Goal: Task Accomplishment & Management: Complete application form

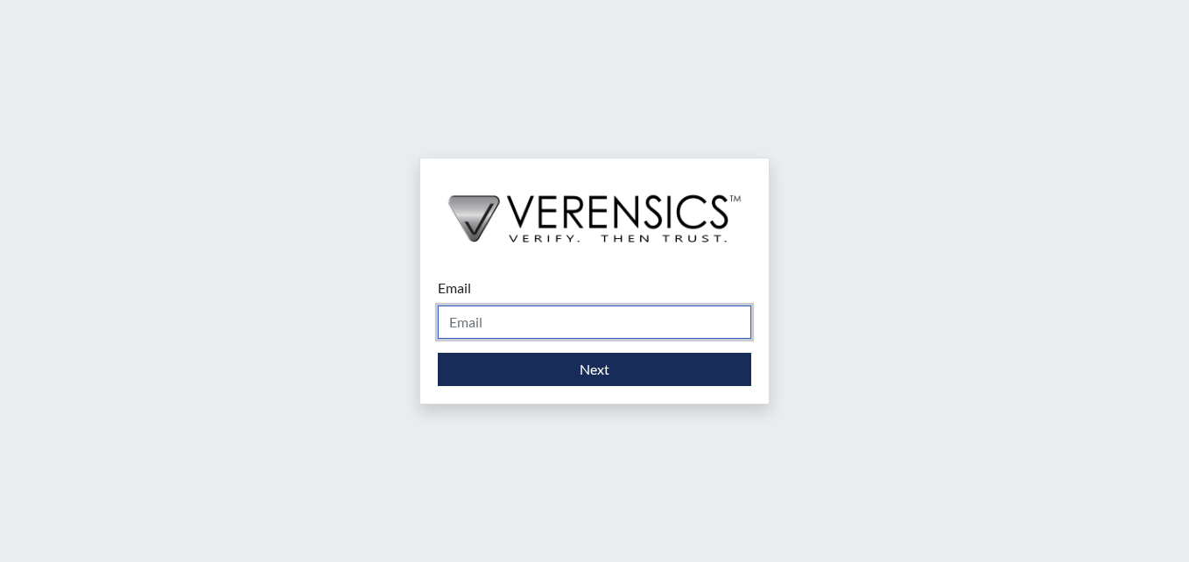
click at [472, 320] on input "Email" at bounding box center [594, 321] width 313 height 33
type input "[PERSON_NAME][EMAIL_ADDRESS][DOMAIN_NAME]"
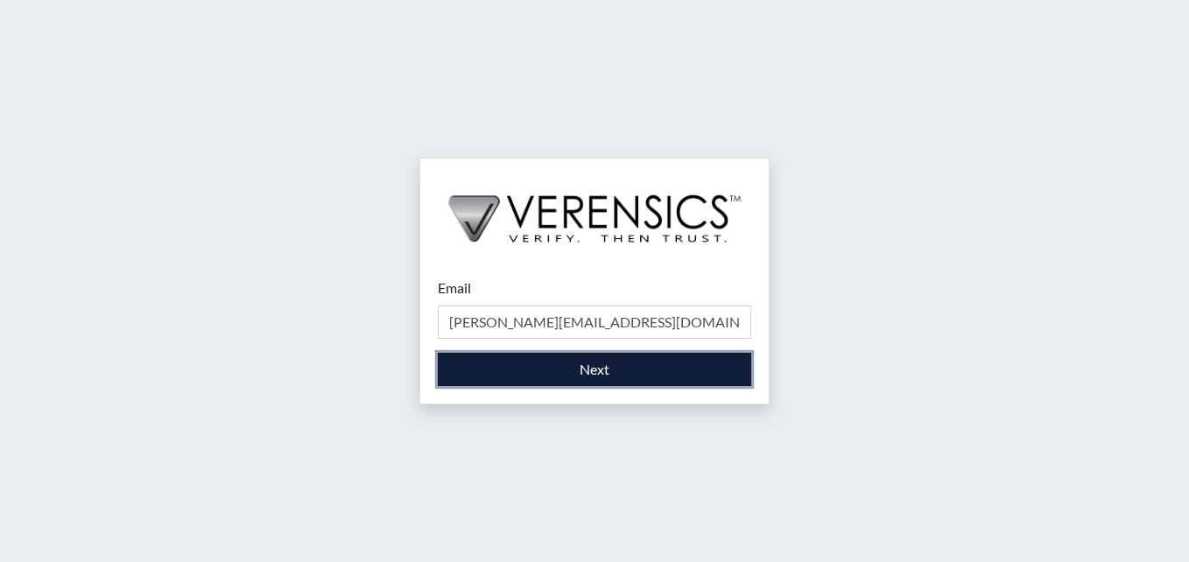
click at [566, 375] on button "Next" at bounding box center [594, 369] width 313 height 33
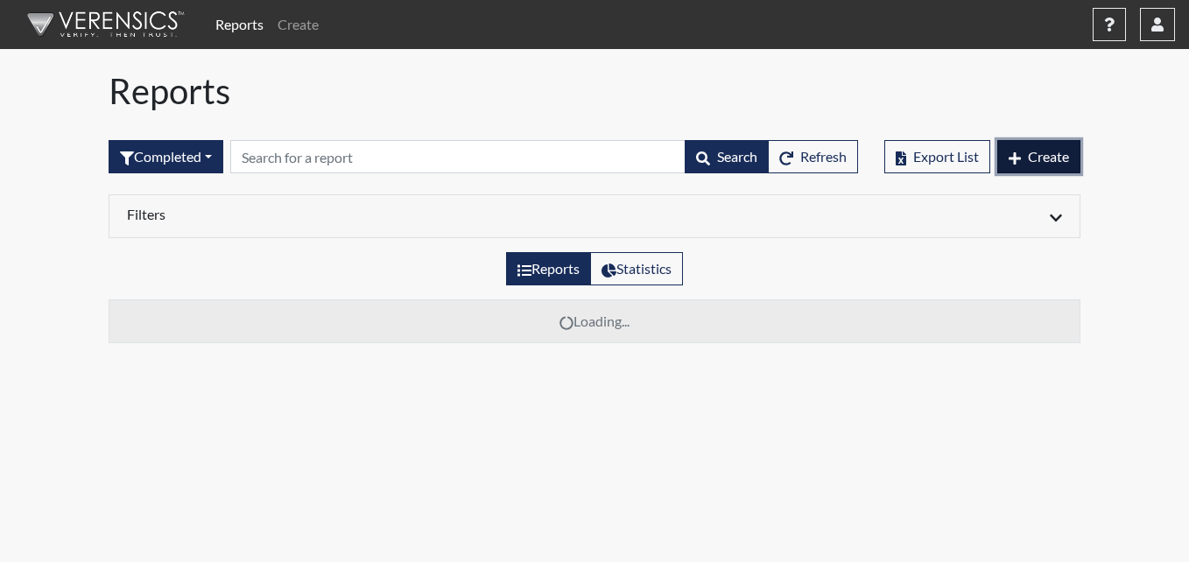
click at [1047, 160] on span "Create" at bounding box center [1047, 156] width 41 height 17
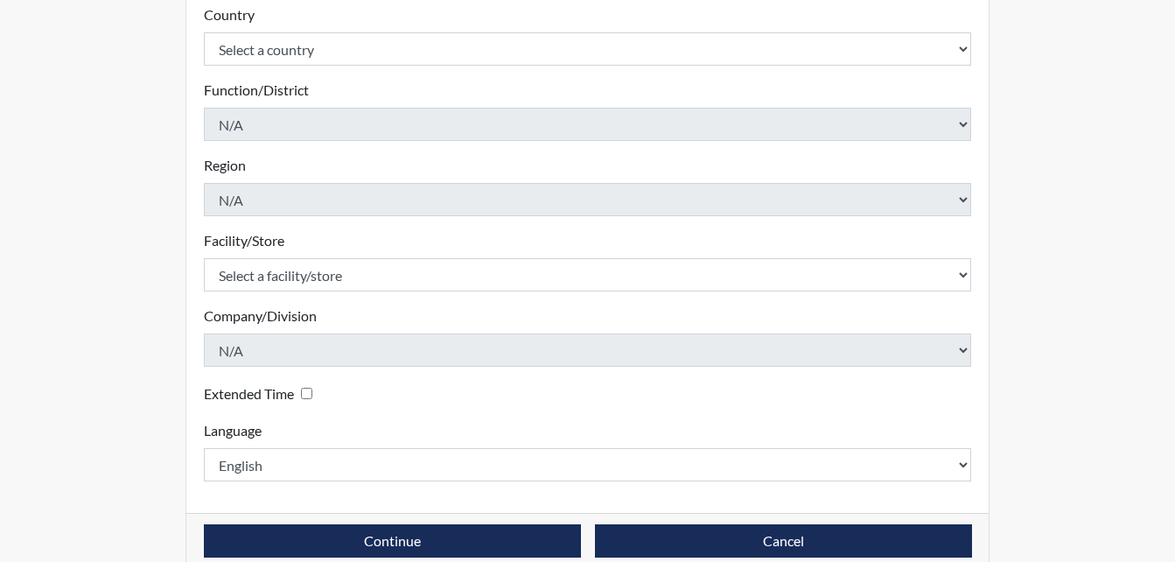
scroll to position [423, 0]
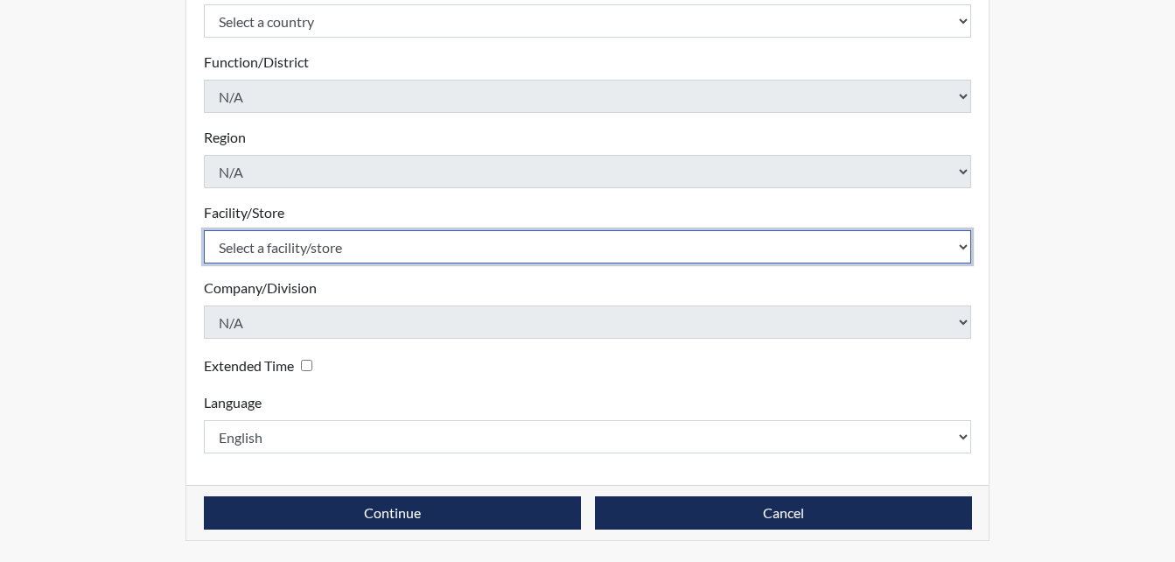
click at [969, 246] on select "Select a facility/store Long Unit [PERSON_NAME] [PERSON_NAME] Women's PDC" at bounding box center [588, 246] width 768 height 33
select select "0df420ef-37bf-4276-ba7a-c1d957eaad15"
click at [204, 230] on select "Select a facility/store Long Unit [PERSON_NAME] [PERSON_NAME] Women's PDC" at bounding box center [588, 246] width 768 height 33
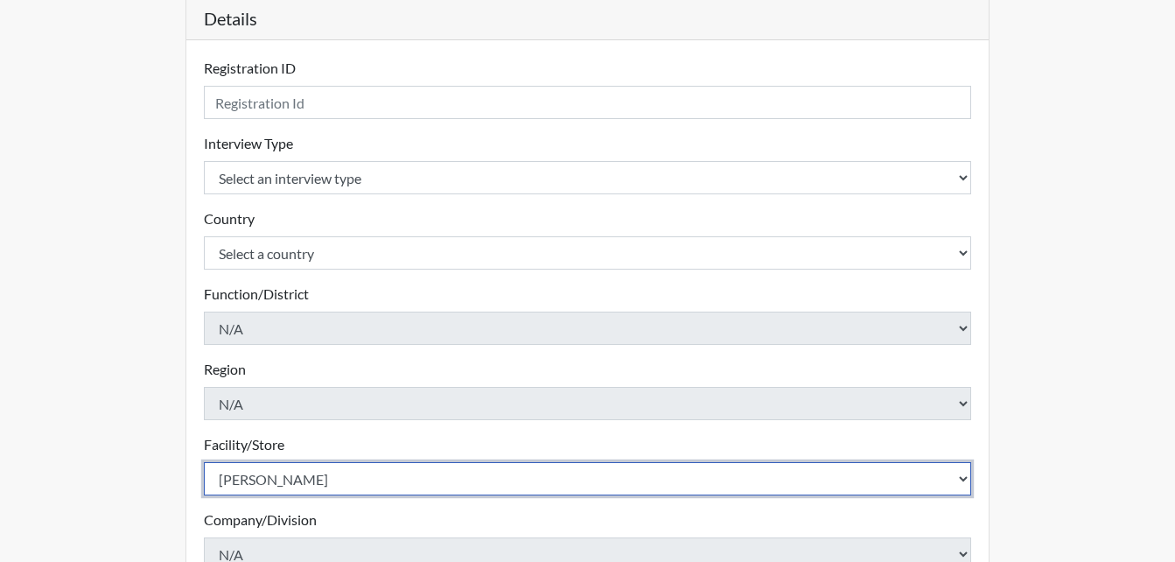
scroll to position [160, 0]
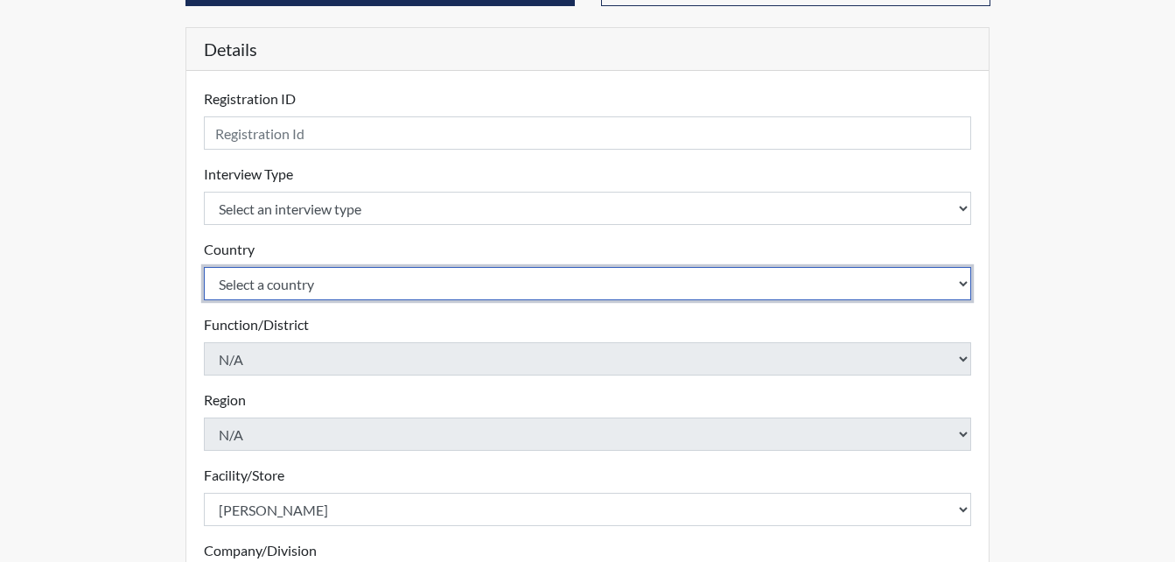
click at [960, 285] on select "Select a country [GEOGRAPHIC_DATA] [GEOGRAPHIC_DATA]" at bounding box center [588, 283] width 768 height 33
select select "united-states-of-[GEOGRAPHIC_DATA]"
click at [204, 267] on select "Select a country [GEOGRAPHIC_DATA] [GEOGRAPHIC_DATA]" at bounding box center [588, 283] width 768 height 33
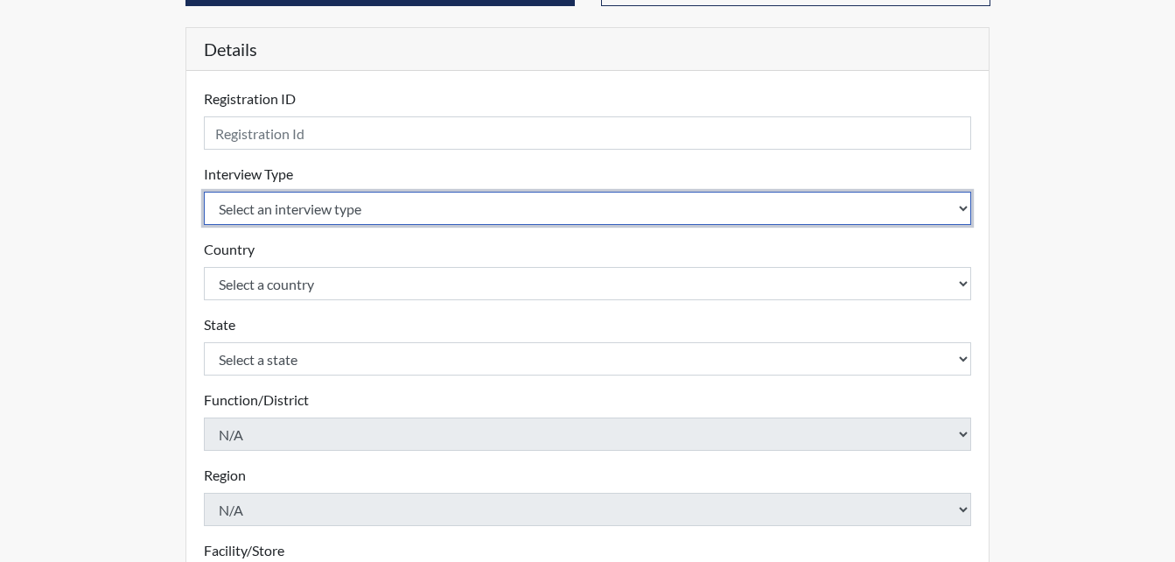
click at [967, 208] on select "Select an interview type Corrections Pre-Employment" at bounding box center [588, 208] width 768 height 33
select select "ff733e93-e1bf-11ea-9c9f-0eff0cf7eb8f"
click at [204, 192] on select "Select an interview type Corrections Pre-Employment" at bounding box center [588, 208] width 768 height 33
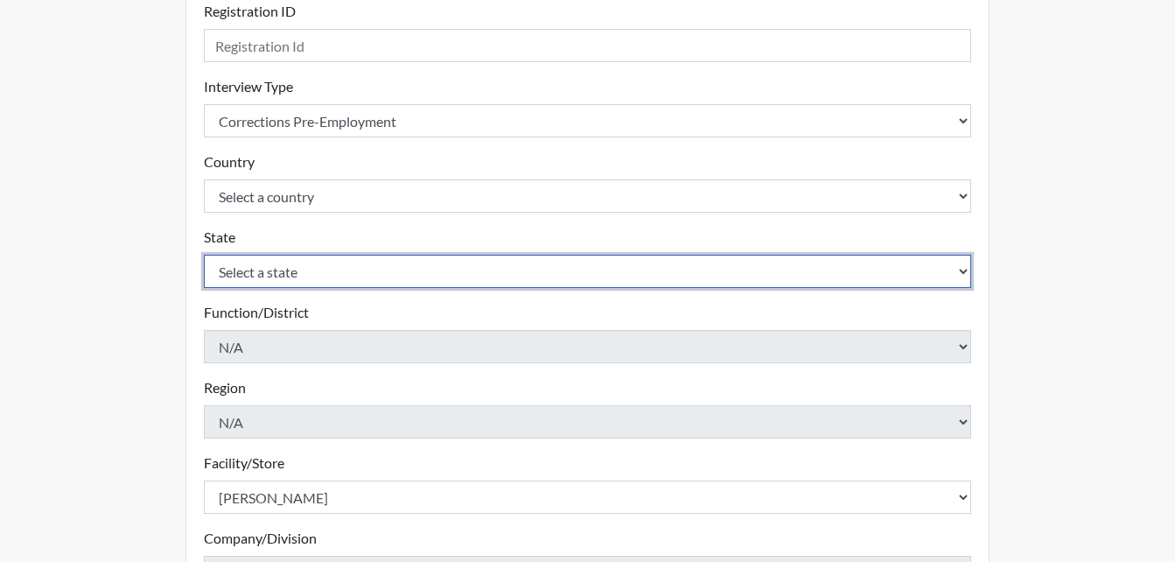
click at [966, 273] on select "Select a state [US_STATE] [US_STATE] [US_STATE] [US_STATE] [US_STATE] [US_STATE…" at bounding box center [588, 271] width 768 height 33
select select "GA"
click at [204, 255] on select "Select a state [US_STATE] [US_STATE] [US_STATE] [US_STATE] [US_STATE] [US_STATE…" at bounding box center [588, 271] width 768 height 33
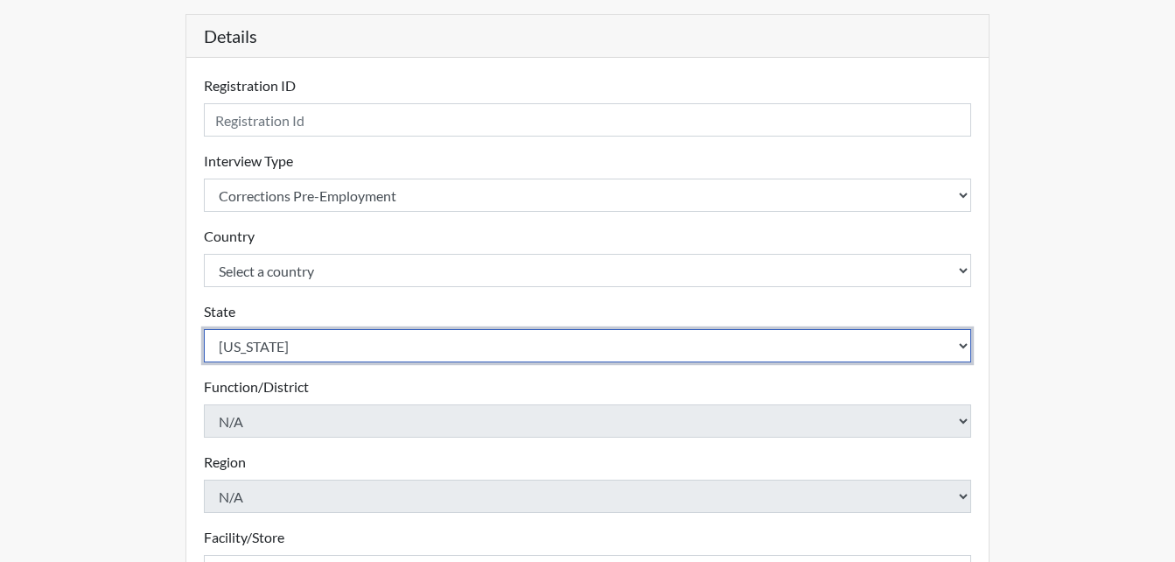
scroll to position [175, 0]
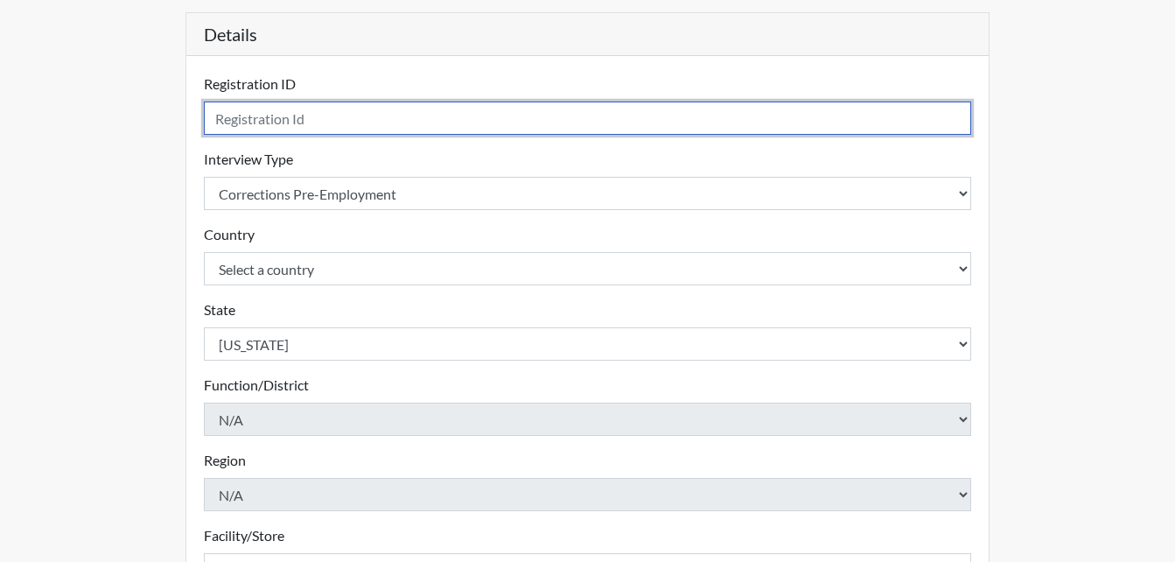
click at [282, 116] on input "text" at bounding box center [588, 118] width 768 height 33
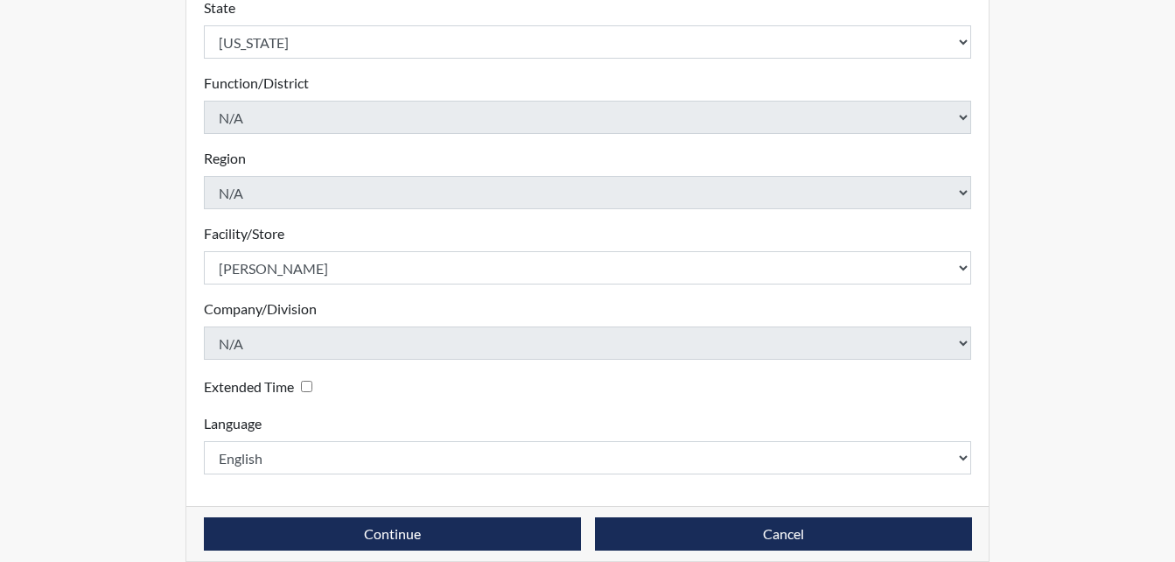
scroll to position [498, 0]
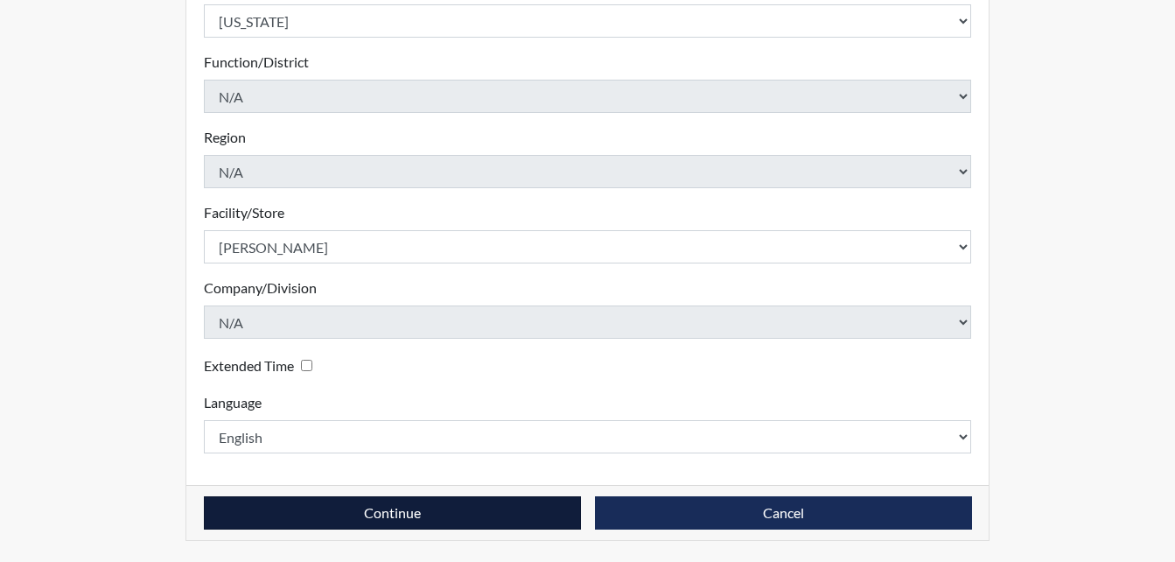
type input "ajd0313"
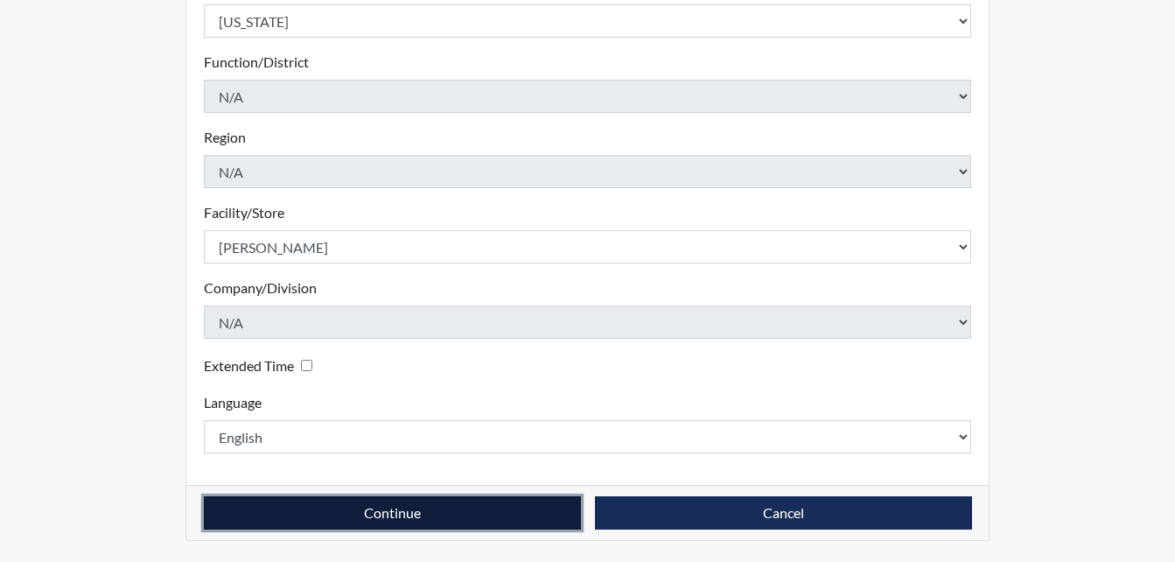
click at [410, 516] on button "Continue" at bounding box center [392, 512] width 377 height 33
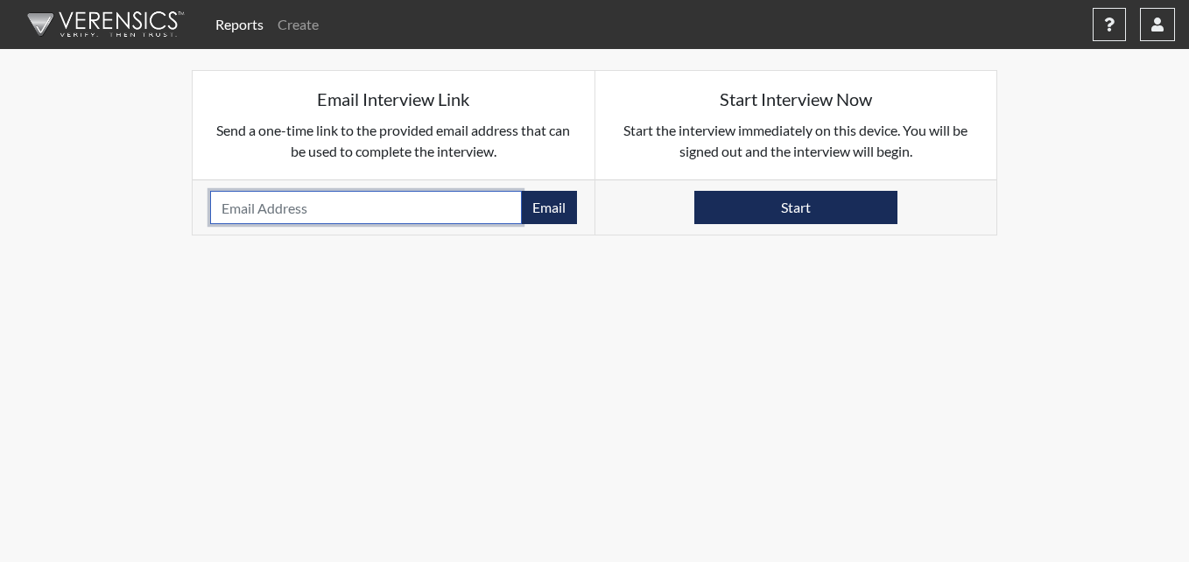
click at [411, 207] on input "email" at bounding box center [366, 207] width 312 height 33
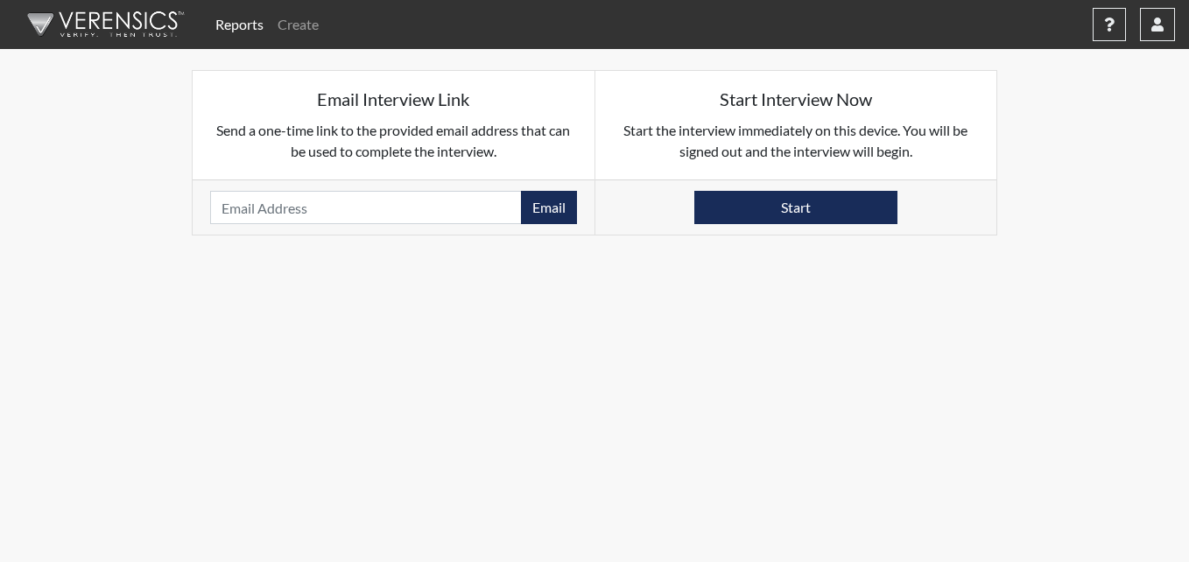
click at [1022, 401] on body "Reports Create Help Center × Verensics Best Practices How to successfully use t…" at bounding box center [594, 281] width 1189 height 562
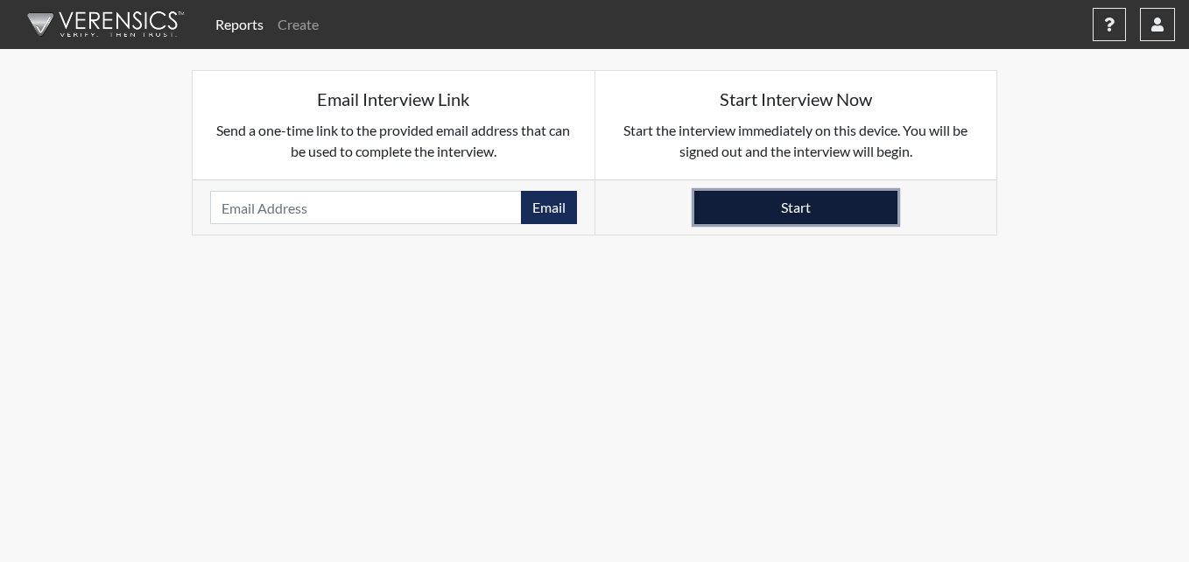
click at [762, 217] on button "Start" at bounding box center [795, 207] width 203 height 33
